Goal: Transaction & Acquisition: Purchase product/service

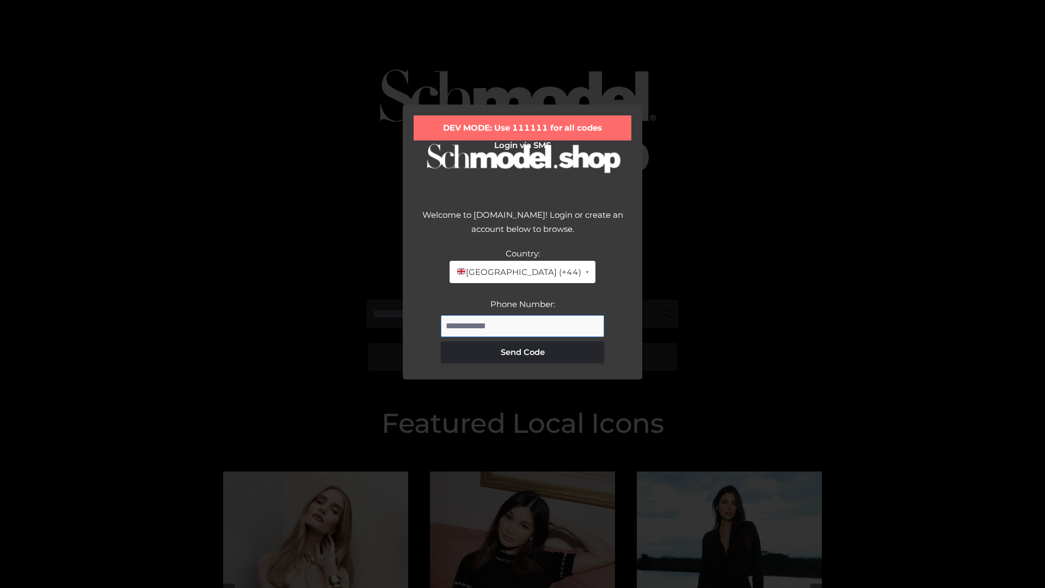
click at [523, 326] on input "Phone Number:" at bounding box center [522, 326] width 163 height 22
type input "**********"
click at [523, 352] on button "Send Code" at bounding box center [522, 352] width 163 height 22
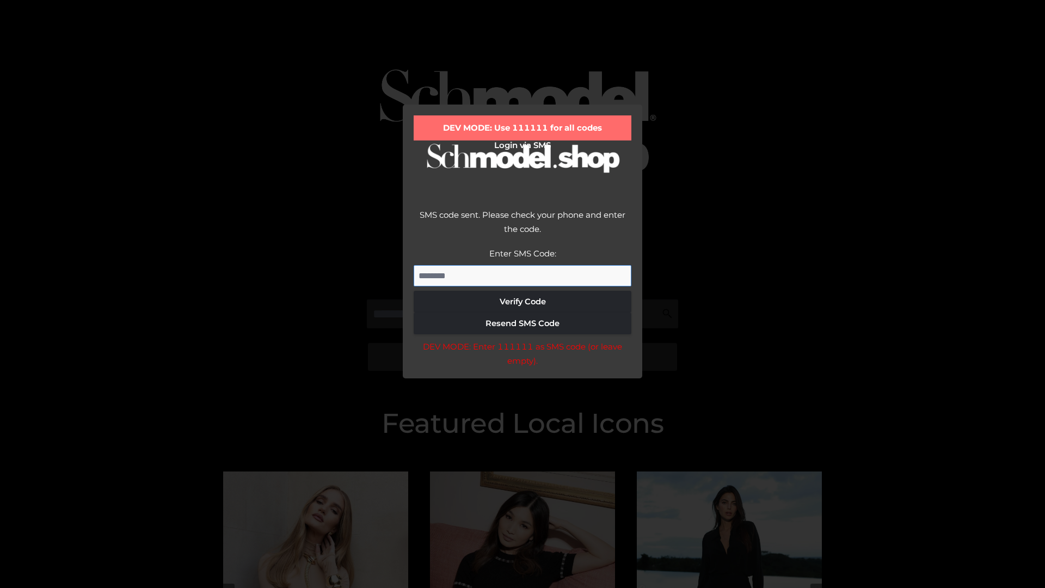
click at [523, 275] on input "Enter SMS Code:" at bounding box center [523, 276] width 218 height 22
type input "******"
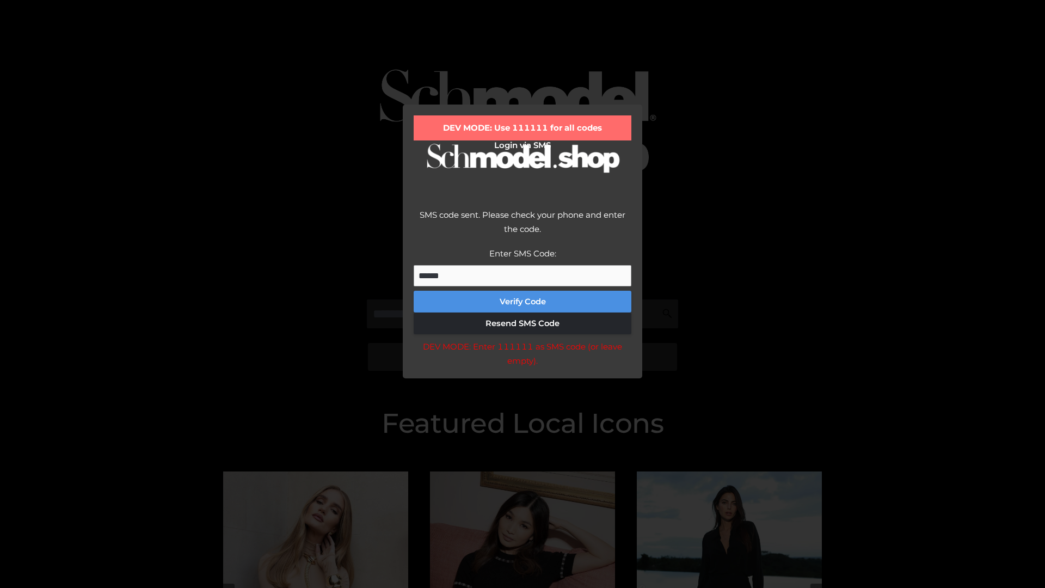
click at [523, 302] on button "Verify Code" at bounding box center [523, 302] width 218 height 22
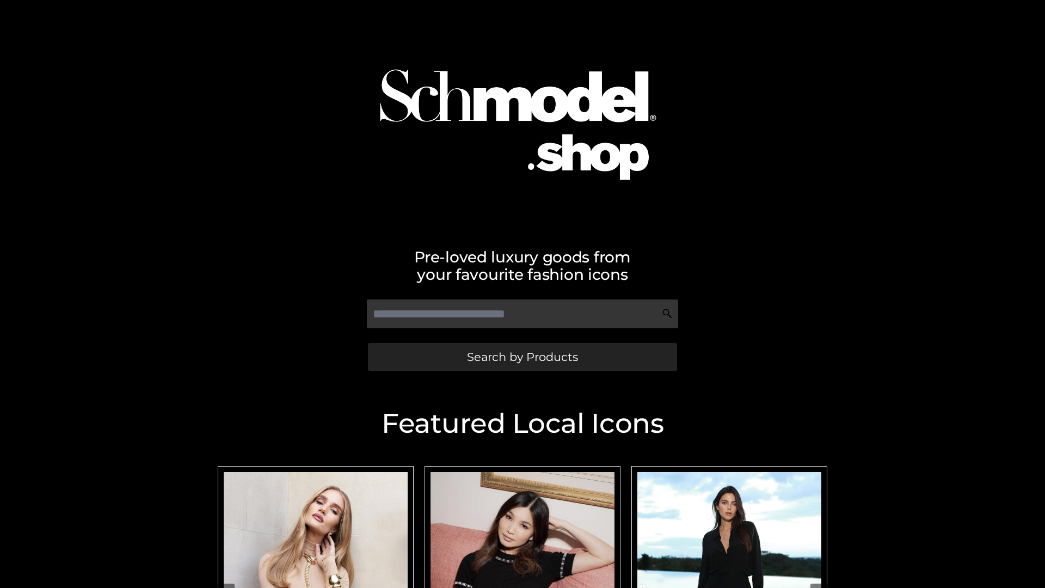
click at [522, 357] on span "Search by Products" at bounding box center [522, 356] width 111 height 11
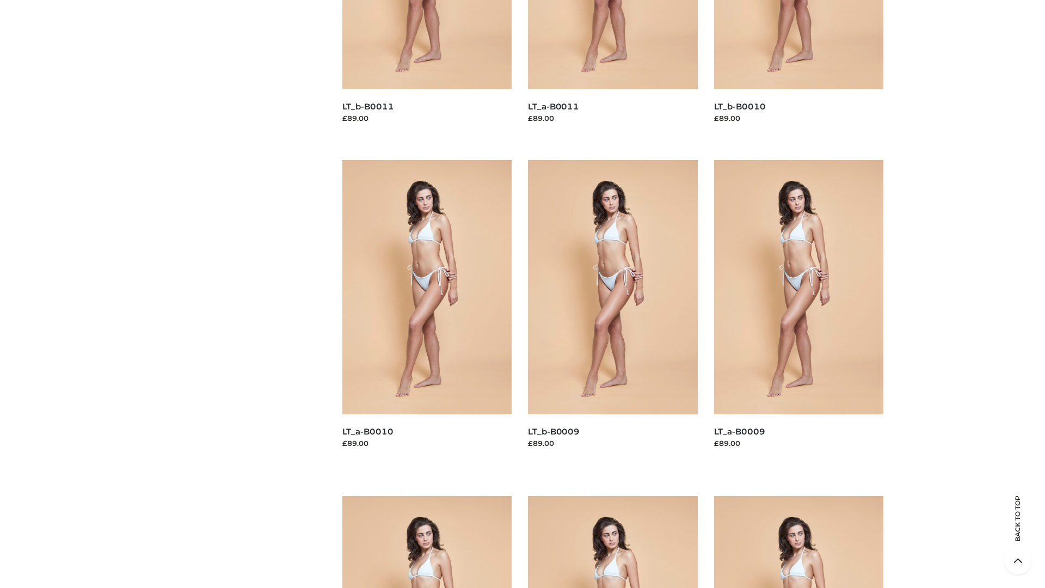
scroll to position [2870, 0]
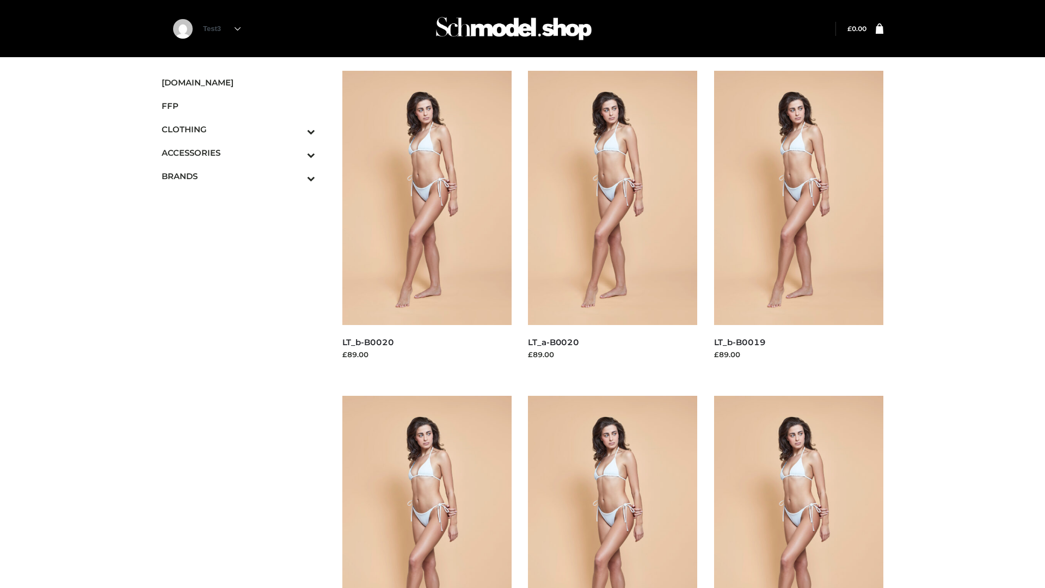
scroll to position [886, 0]
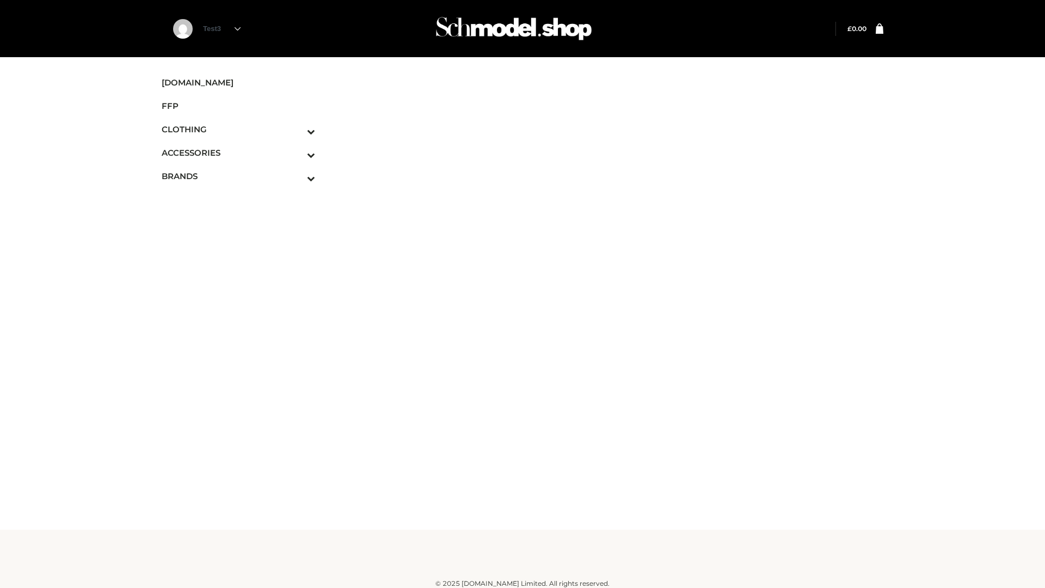
scroll to position [7, 0]
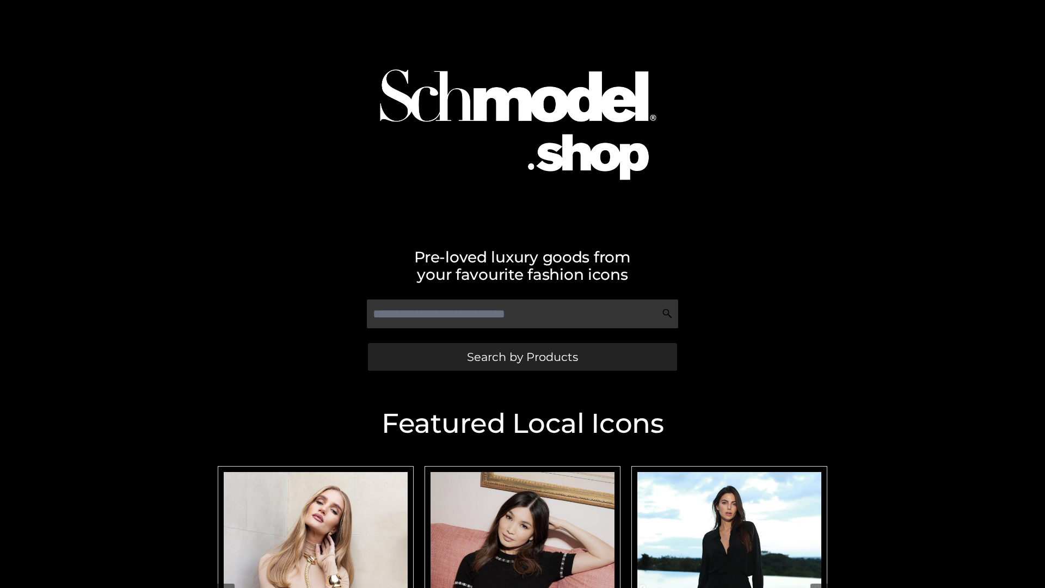
click at [522, 357] on span "Search by Products" at bounding box center [522, 356] width 111 height 11
